Goal: Task Accomplishment & Management: Use online tool/utility

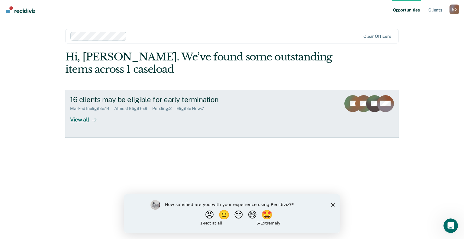
click at [81, 118] on div "View all" at bounding box center [87, 117] width 34 height 12
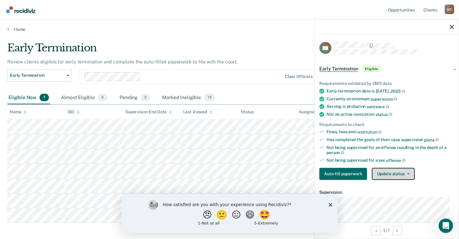
click at [379, 174] on button "Update status" at bounding box center [393, 174] width 43 height 12
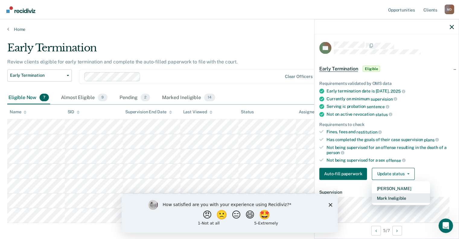
click at [391, 196] on button "Mark Ineligible" at bounding box center [401, 198] width 58 height 10
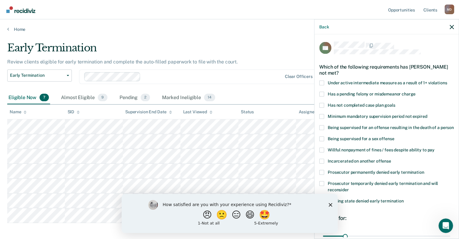
click at [321, 83] on span at bounding box center [321, 82] width 5 height 5
click at [447, 80] on input "Under active intermediate measure as a result of 1+ violations" at bounding box center [447, 80] width 0 height 0
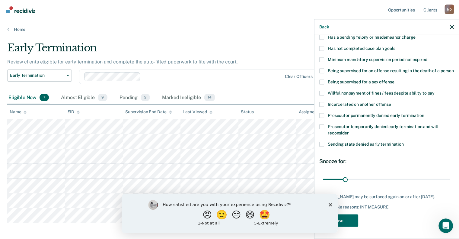
scroll to position [62, 0]
drag, startPoint x: 344, startPoint y: 180, endPoint x: 353, endPoint y: 178, distance: 8.5
click at [352, 178] on input "range" at bounding box center [386, 179] width 127 height 11
drag, startPoint x: 357, startPoint y: 178, endPoint x: 364, endPoint y: 180, distance: 7.0
type input "60"
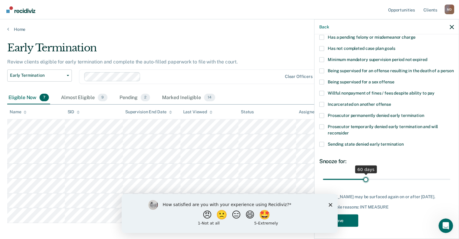
click at [364, 180] on input "range" at bounding box center [386, 179] width 127 height 11
click at [330, 202] on div "How satisfied are you with your experience using Recidiviz? 😠 🙁 😑 😄 🤩 1 - Not a…" at bounding box center [229, 212] width 216 height 39
click at [330, 203] on icon "Close survey" at bounding box center [330, 205] width 4 height 4
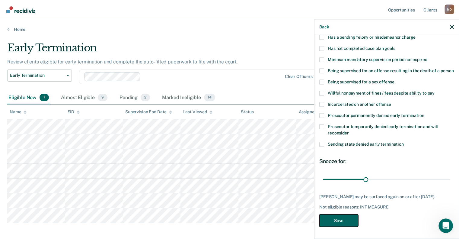
click at [333, 226] on button "Save" at bounding box center [338, 220] width 39 height 12
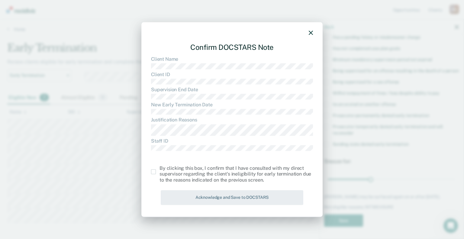
click at [152, 171] on span at bounding box center [153, 171] width 5 height 5
click at [159, 169] on input "checkbox" at bounding box center [159, 169] width 0 height 0
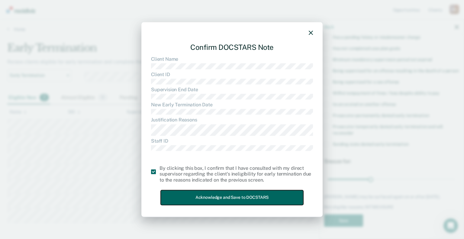
click at [224, 200] on button "Acknowledge and Save to DOCSTARS" at bounding box center [232, 197] width 142 height 15
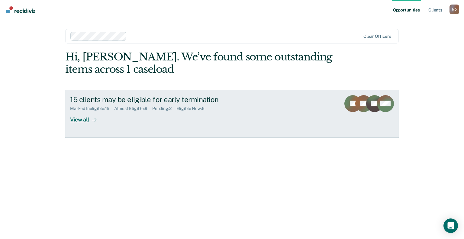
click at [79, 119] on div "View all" at bounding box center [87, 117] width 34 height 12
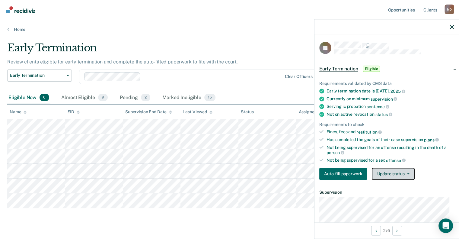
click at [393, 171] on button "Update status" at bounding box center [393, 174] width 43 height 12
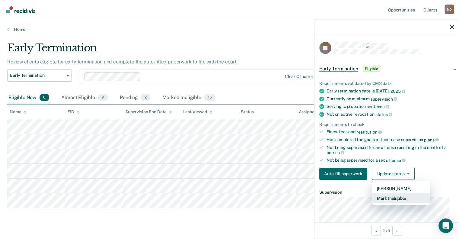
click at [397, 198] on button "Mark Ineligible" at bounding box center [401, 198] width 58 height 10
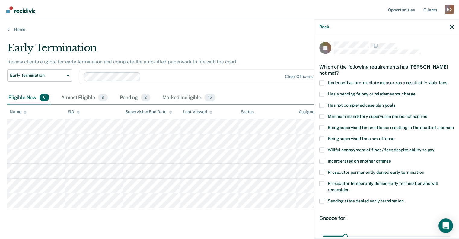
click at [321, 174] on span at bounding box center [321, 172] width 5 height 5
click at [424, 170] on input "Prosecutor permanently denied early termination" at bounding box center [424, 170] width 0 height 0
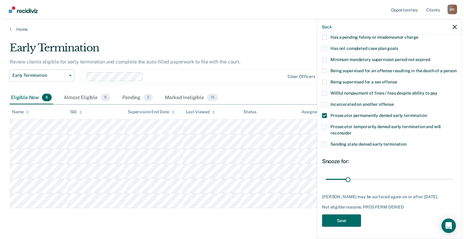
scroll to position [62, 0]
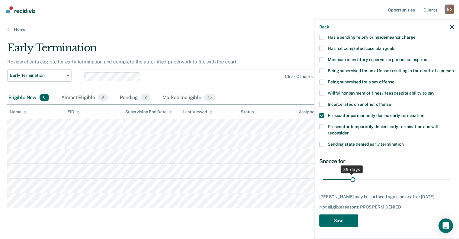
drag, startPoint x: 344, startPoint y: 180, endPoint x: 352, endPoint y: 178, distance: 8.6
click at [351, 178] on input "range" at bounding box center [386, 179] width 127 height 11
drag, startPoint x: 358, startPoint y: 180, endPoint x: 361, endPoint y: 180, distance: 3.0
click at [359, 180] on input "range" at bounding box center [386, 179] width 127 height 11
click at [365, 181] on input "range" at bounding box center [386, 179] width 127 height 11
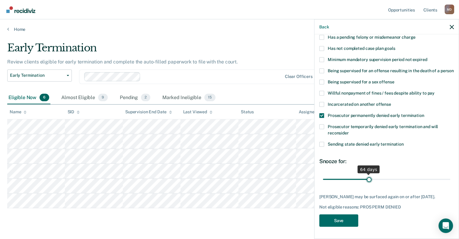
click at [367, 181] on input "range" at bounding box center [386, 179] width 127 height 11
click at [368, 181] on input "range" at bounding box center [386, 179] width 127 height 11
click at [364, 181] on input "range" at bounding box center [386, 179] width 127 height 11
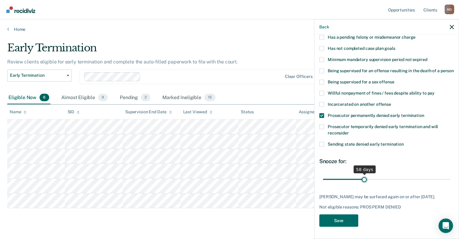
click at [363, 181] on input "range" at bounding box center [386, 179] width 127 height 11
type input "60"
click at [364, 181] on input "range" at bounding box center [386, 179] width 127 height 11
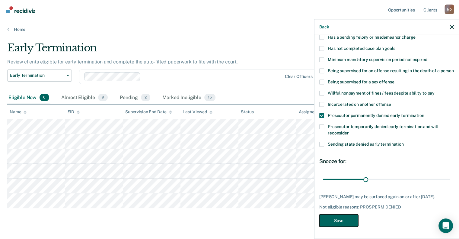
click at [337, 223] on button "Save" at bounding box center [338, 220] width 39 height 12
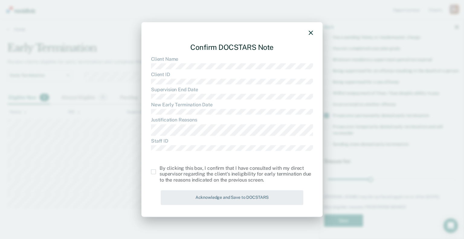
click at [152, 172] on span at bounding box center [153, 171] width 5 height 5
click at [159, 169] on input "checkbox" at bounding box center [159, 169] width 0 height 0
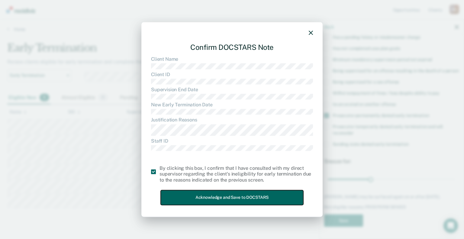
click at [229, 200] on button "Acknowledge and Save to DOCSTARS" at bounding box center [232, 197] width 142 height 15
